Goal: Transaction & Acquisition: Book appointment/travel/reservation

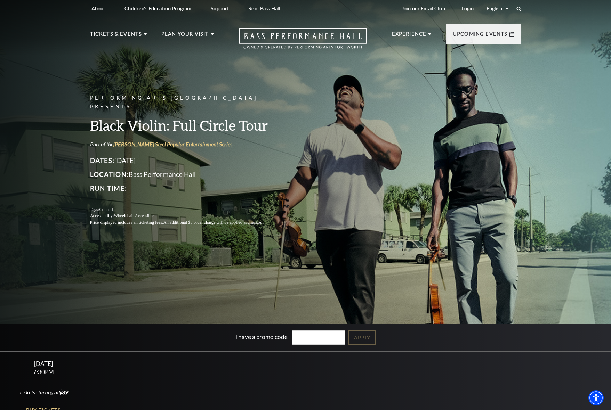
scroll to position [116, 0]
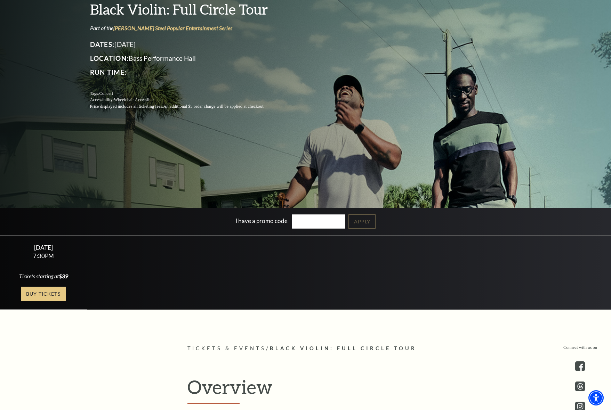
click at [40, 293] on link "Buy Tickets" at bounding box center [43, 294] width 45 height 14
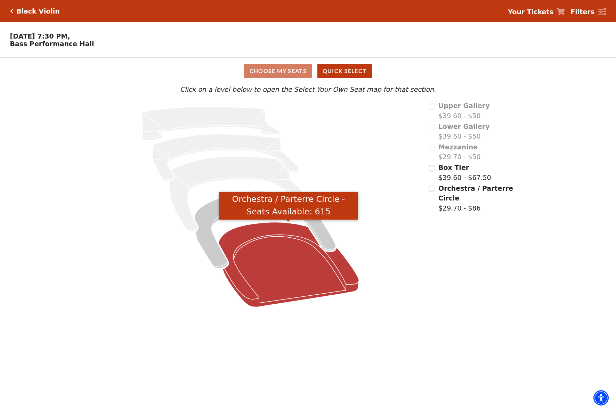
click at [272, 243] on icon "Orchestra / Parterre Circle - Seats Available: 615" at bounding box center [288, 264] width 140 height 85
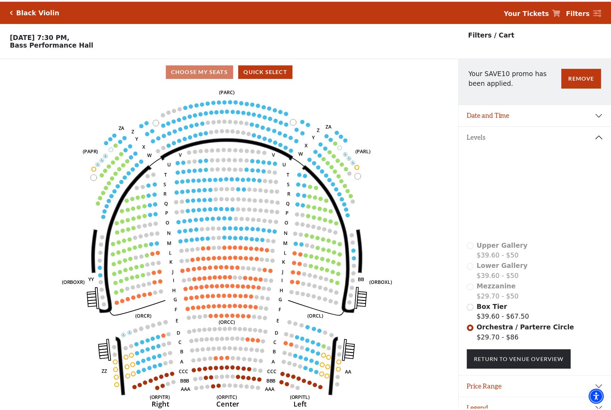
scroll to position [14, 0]
